Goal: Navigation & Orientation: Find specific page/section

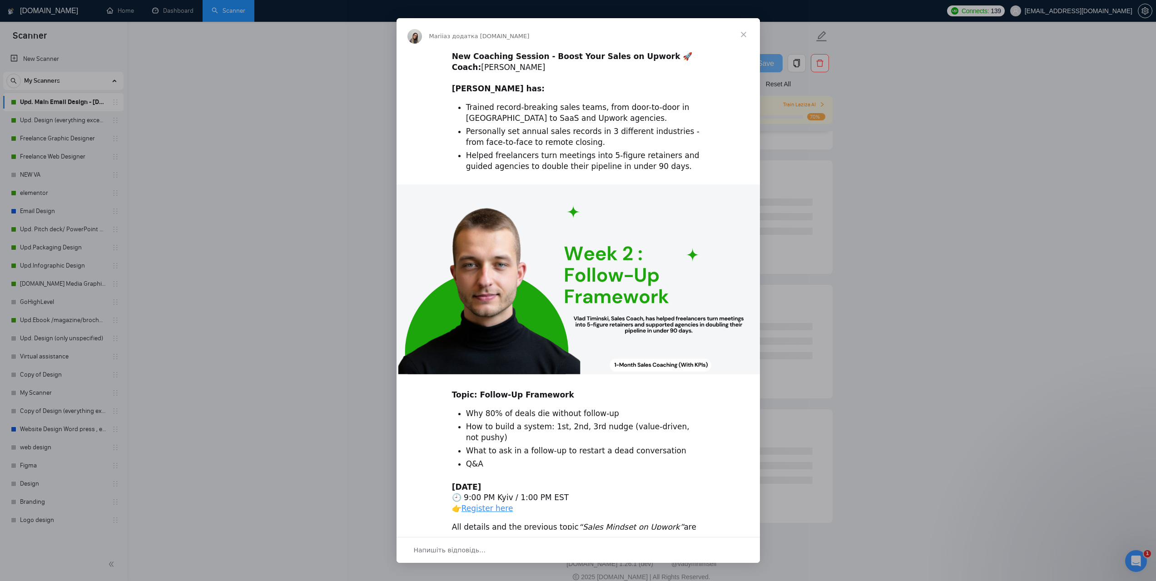
click at [745, 30] on span "Закрити" at bounding box center [743, 34] width 33 height 33
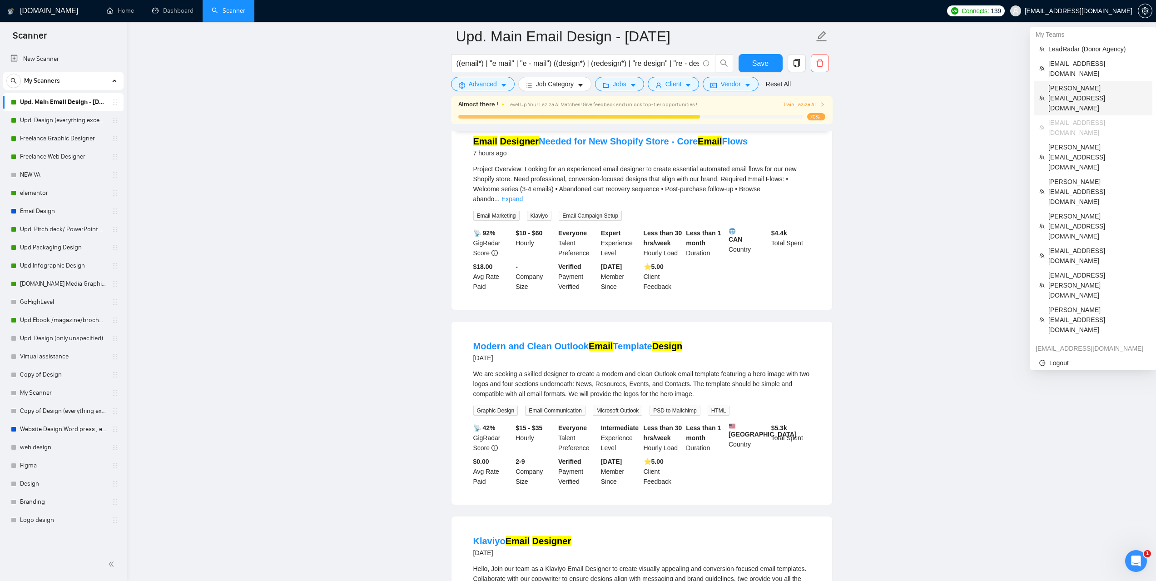
click at [1069, 84] on li "trevor@vendlab.com" at bounding box center [1093, 98] width 119 height 35
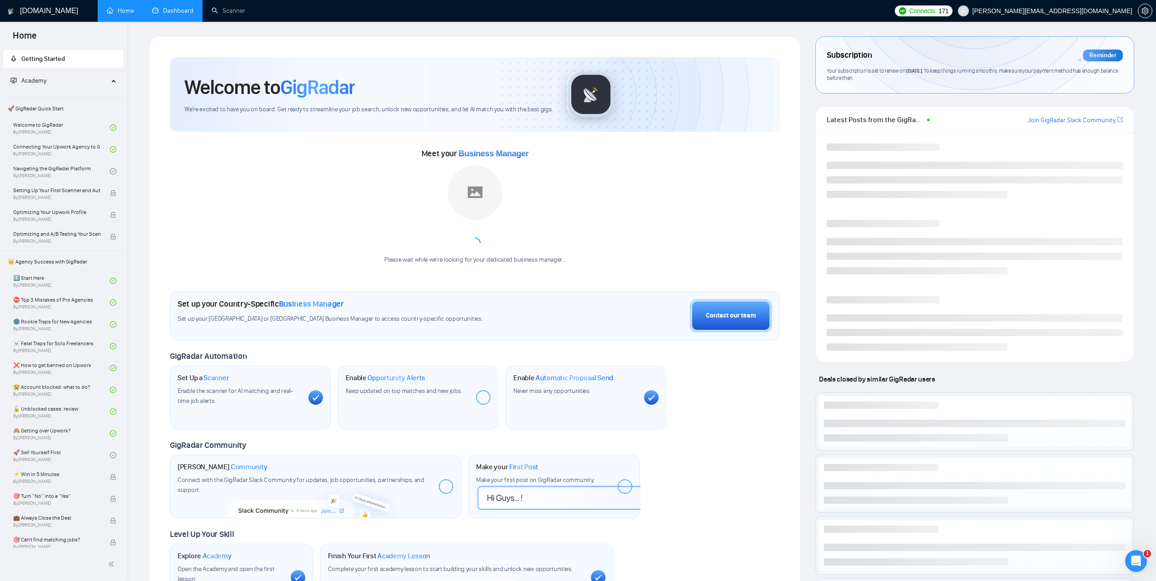
click at [179, 15] on link "Dashboard" at bounding box center [172, 11] width 41 height 8
